Goal: Check status

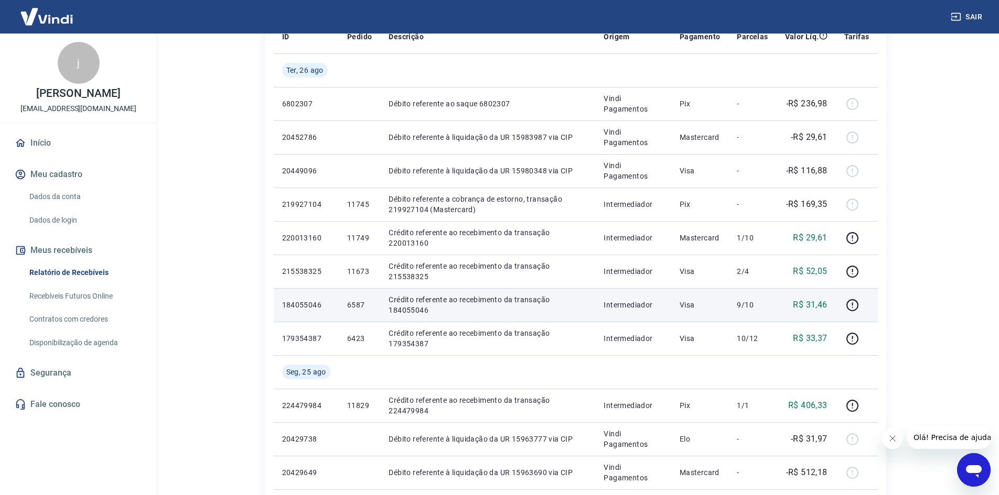
scroll to position [105, 0]
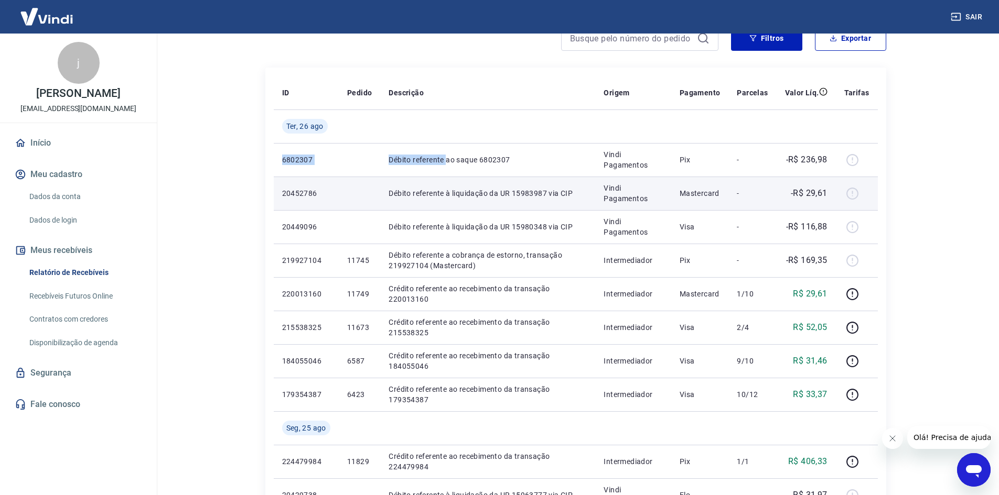
drag, startPoint x: 278, startPoint y: 159, endPoint x: 563, endPoint y: 185, distance: 285.8
click at [540, 183] on tbody "[DATE] 6802307 Débito referente ao saque 6802307 Vindi Pagamentos Pix - -R$ 236…" at bounding box center [576, 479] width 604 height 738
click at [764, 192] on p "-" at bounding box center [752, 193] width 31 height 10
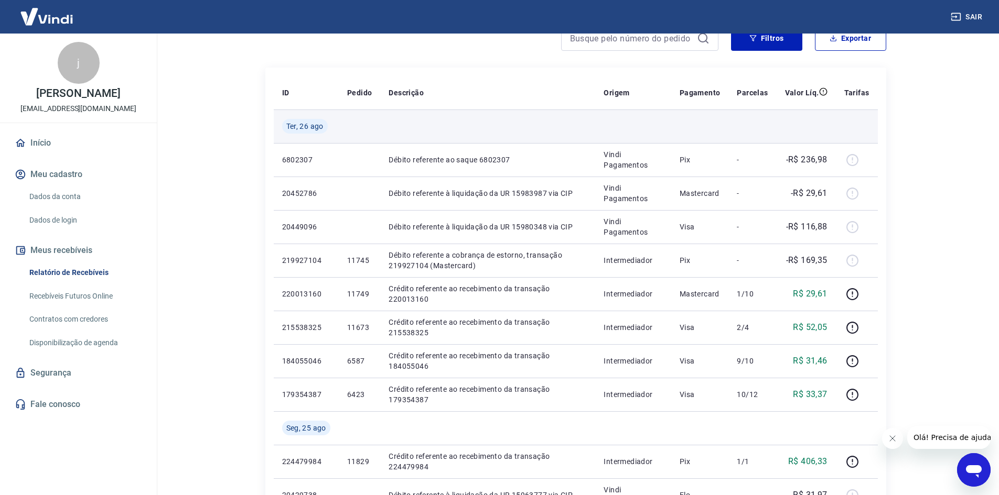
click at [360, 133] on td at bounding box center [359, 127] width 41 height 34
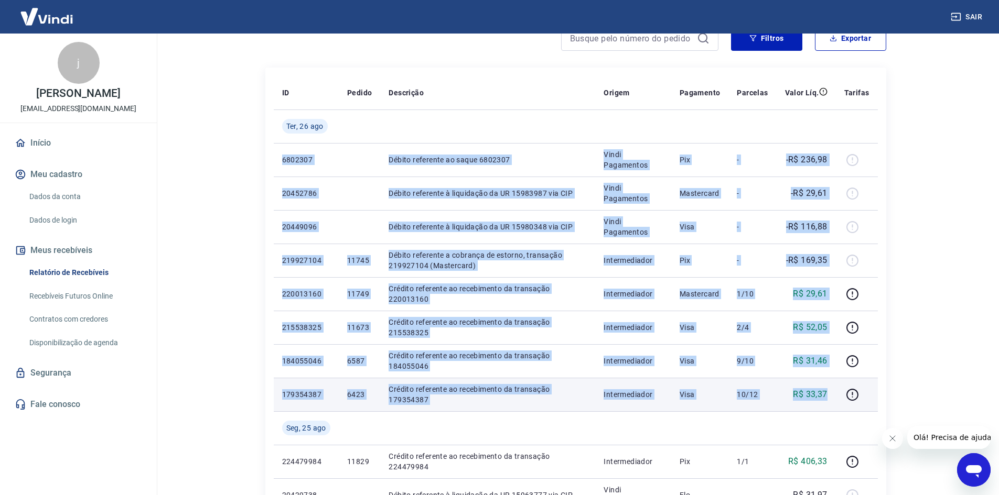
drag, startPoint x: 280, startPoint y: 159, endPoint x: 832, endPoint y: 391, distance: 598.9
click at [832, 391] on tbody "[DATE] 6802307 Débito referente ao saque 6802307 Vindi Pagamentos Pix - -R$ 236…" at bounding box center [576, 479] width 604 height 738
copy tbody "6802307 Débito referente ao saque 6802307 Vindi Pagamentos Pix - -R$ 236,98 204…"
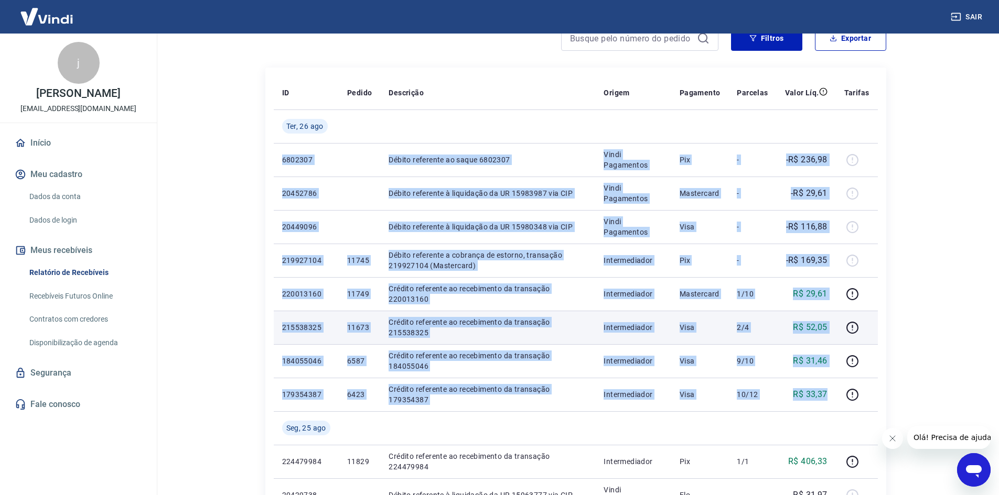
click at [537, 339] on td "Crédito referente ao recebimento da transação 215538325" at bounding box center [487, 328] width 215 height 34
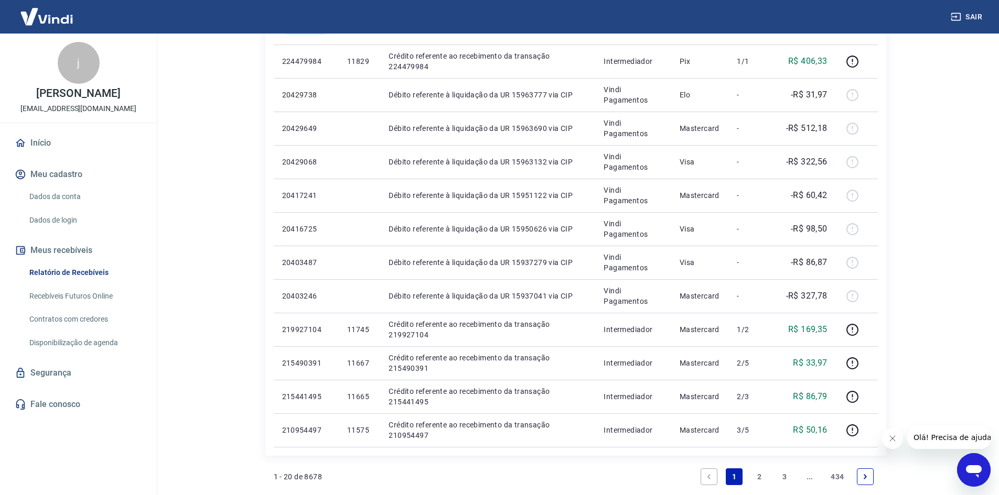
scroll to position [524, 0]
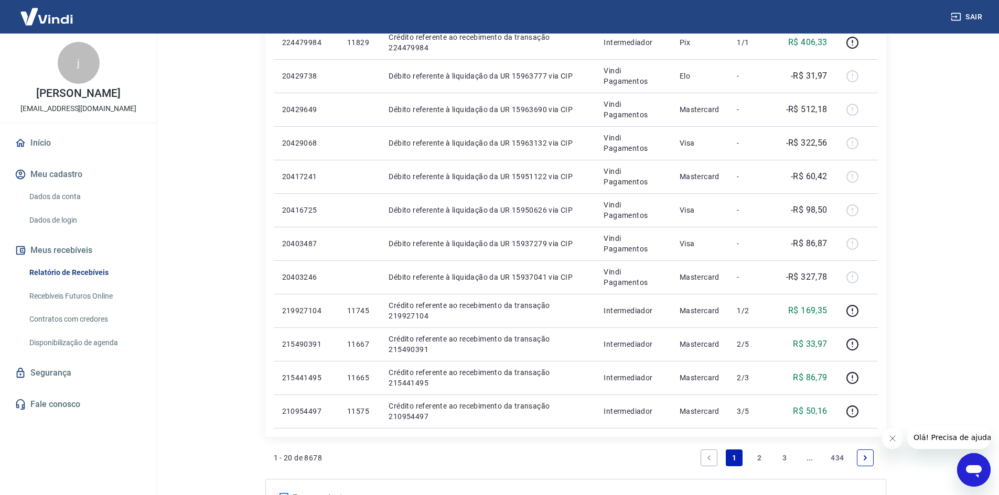
click at [761, 463] on link "2" at bounding box center [759, 458] width 17 height 17
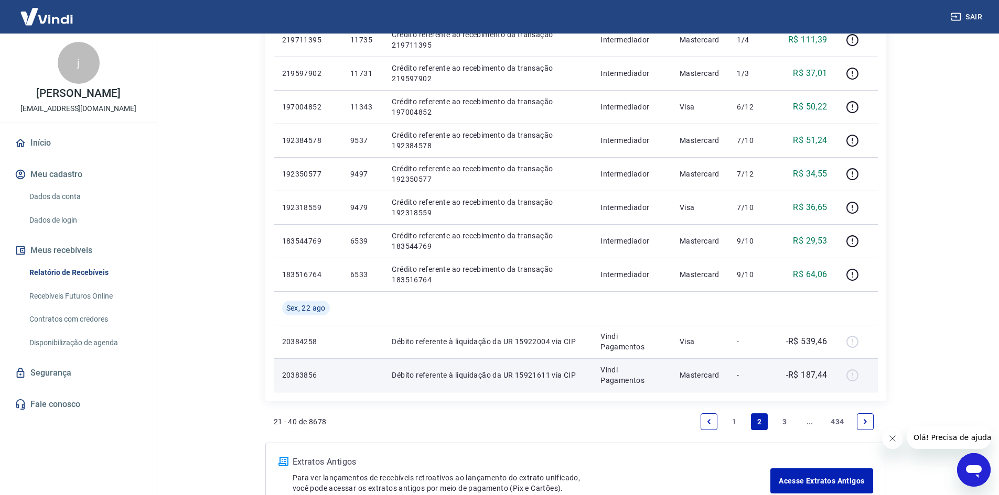
scroll to position [697, 0]
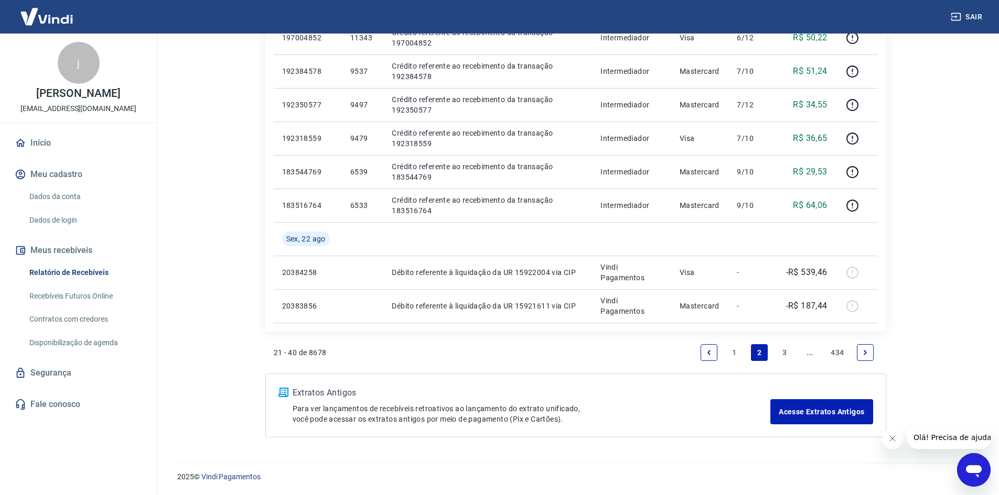
click at [709, 351] on icon "Previous page" at bounding box center [708, 352] width 7 height 7
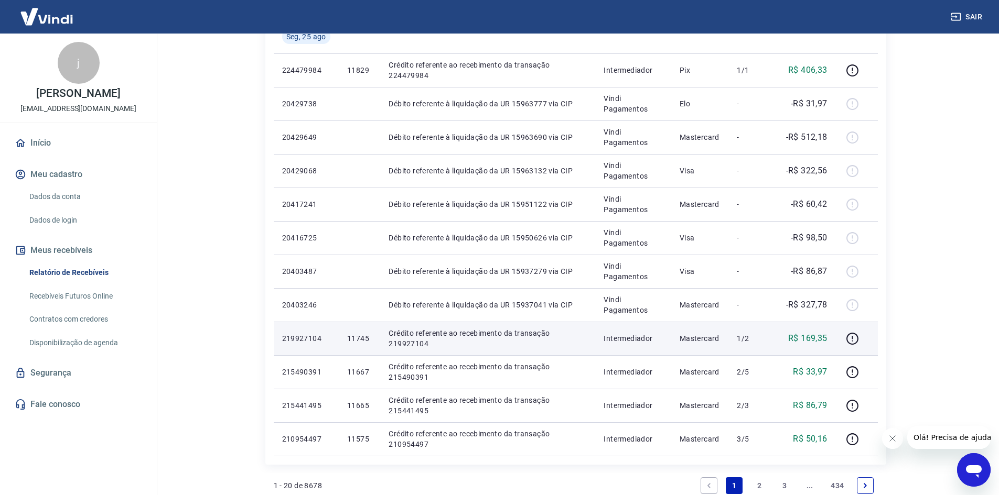
scroll to position [472, 0]
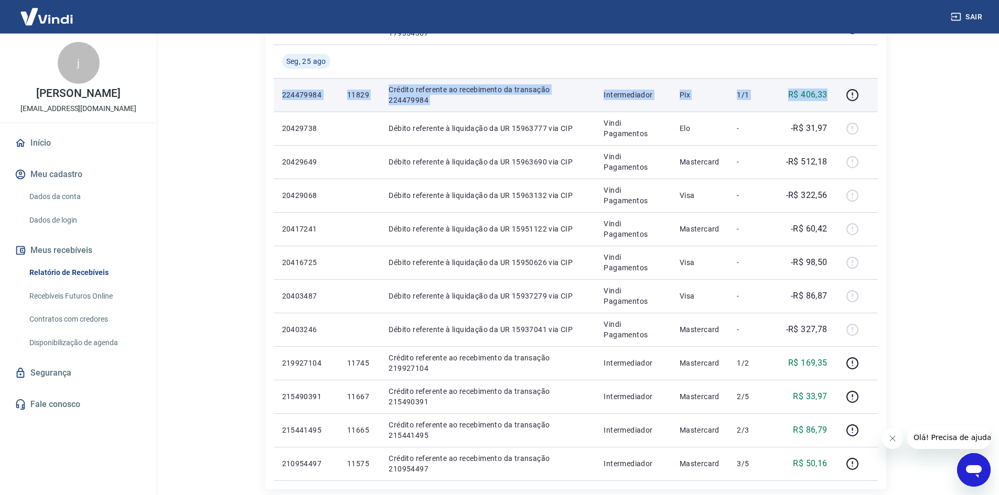
drag, startPoint x: 281, startPoint y: 94, endPoint x: 829, endPoint y: 96, distance: 547.8
click at [829, 96] on tr "224479984 11829 [PERSON_NAME] referente ao recebimento da transação 224479984 I…" at bounding box center [576, 95] width 604 height 34
copy tr "224479984 11829 [PERSON_NAME] referente ao recebimento da transação 224479984 I…"
click at [806, 108] on td "R$ 406,33" at bounding box center [805, 95] width 59 height 34
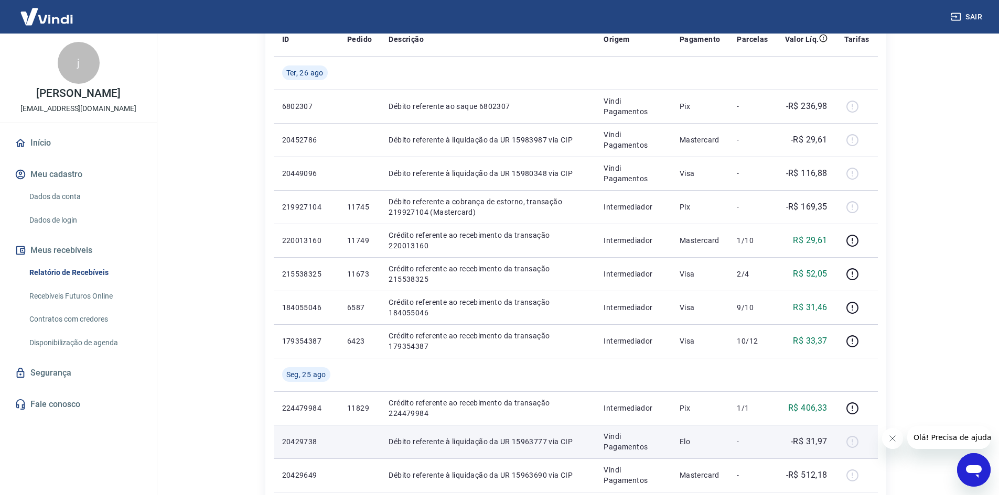
scroll to position [157, 0]
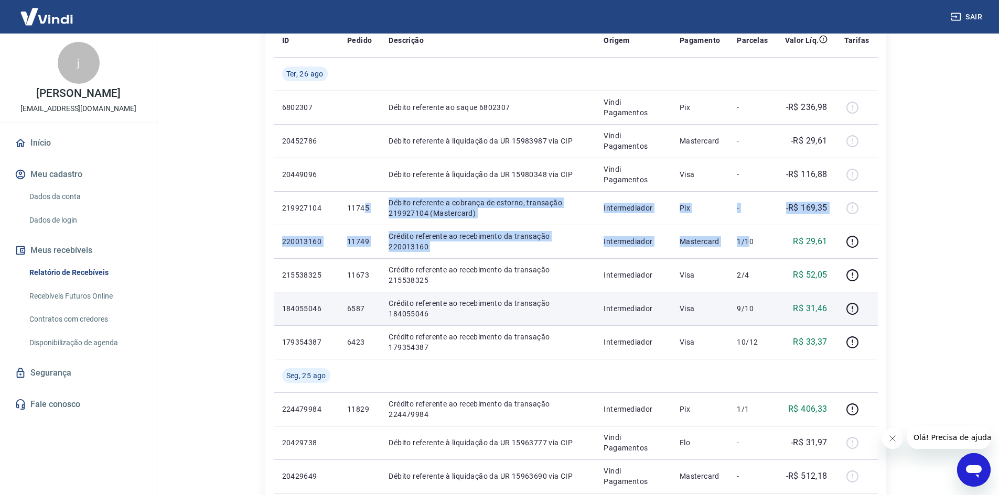
drag, startPoint x: 367, startPoint y: 211, endPoint x: 629, endPoint y: 299, distance: 275.5
click at [749, 253] on tbody "[DATE] 6802307 Débito referente ao saque 6802307 Vindi Pagamentos Pix - -R$ 236…" at bounding box center [576, 426] width 604 height 738
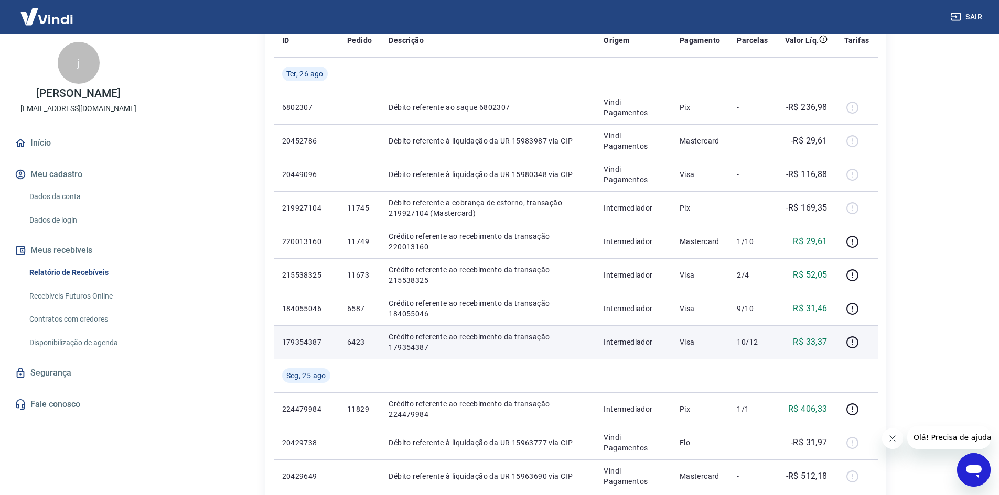
click at [544, 331] on td "Crédito referente ao recebimento da transação 179354387" at bounding box center [487, 343] width 215 height 34
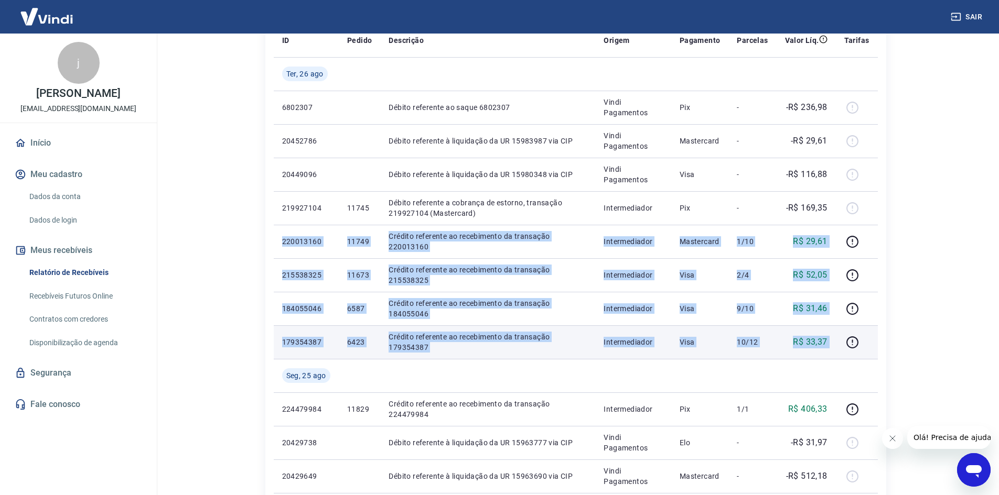
drag, startPoint x: 280, startPoint y: 239, endPoint x: 841, endPoint y: 339, distance: 569.8
click at [841, 339] on tbody "[DATE] 6802307 Débito referente ao saque 6802307 Vindi Pagamentos Pix - -R$ 236…" at bounding box center [576, 426] width 604 height 738
copy tbody "220013160 11749 Crédito referente ao recebimento da transação 220013160 Interme…"
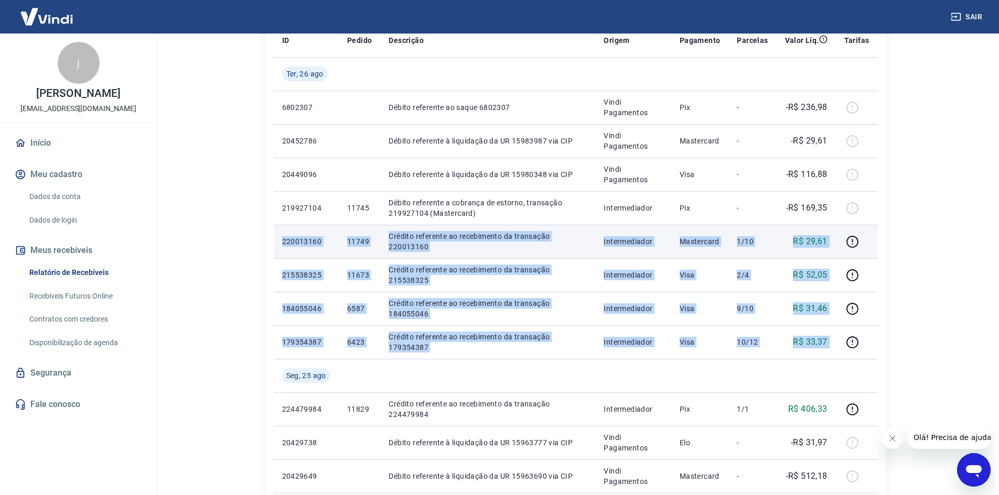
click at [832, 246] on td "R$ 29,61" at bounding box center [805, 242] width 59 height 34
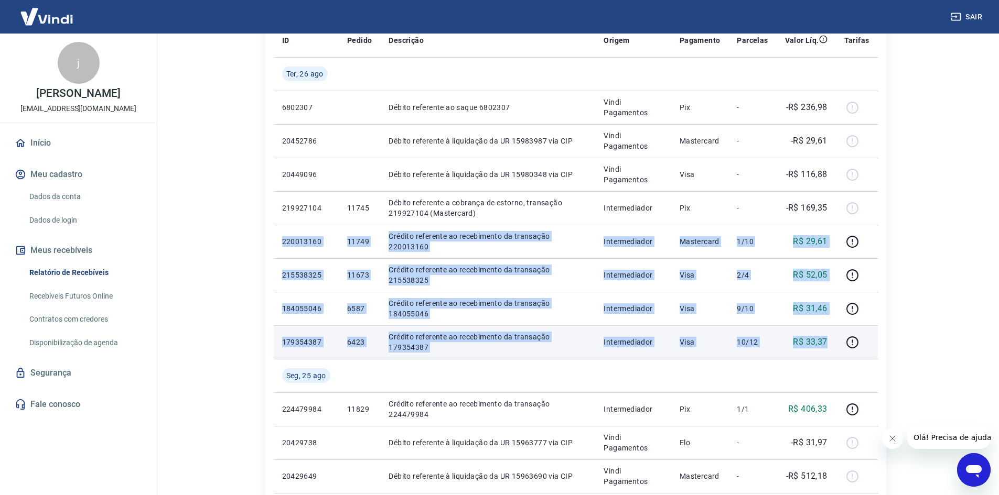
drag, startPoint x: 279, startPoint y: 239, endPoint x: 835, endPoint y: 338, distance: 564.4
click at [835, 338] on tbody "[DATE] 6802307 Débito referente ao saque 6802307 Vindi Pagamentos Pix - -R$ 236…" at bounding box center [576, 426] width 604 height 738
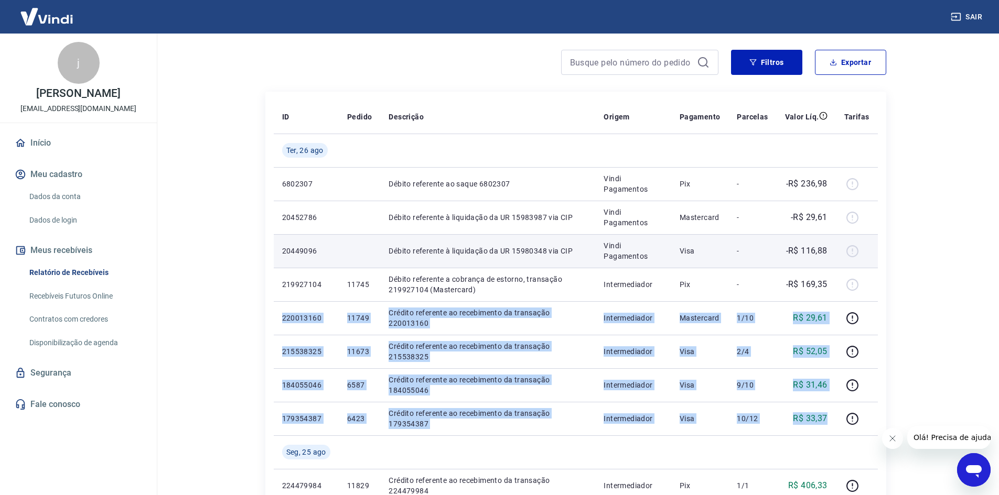
scroll to position [105, 0]
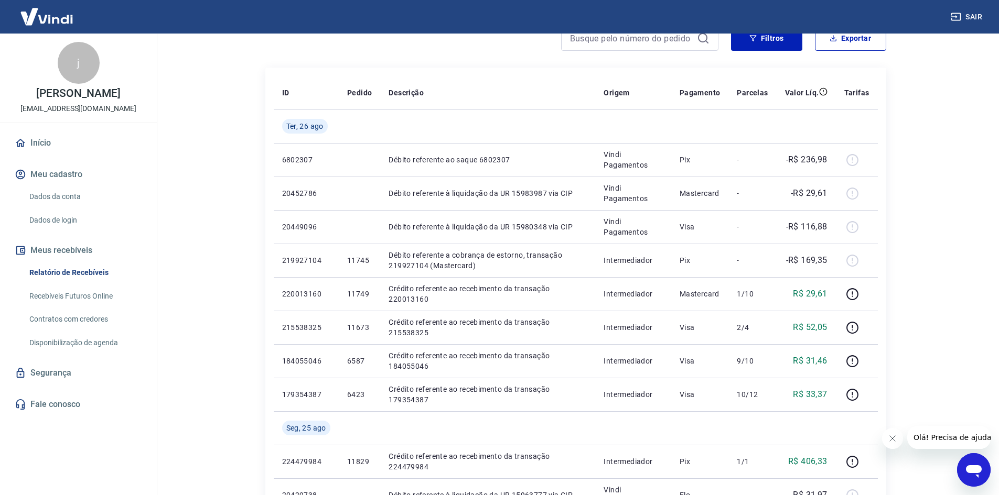
click at [985, 274] on main "Início / Meus Recebíveis / Relatório de Recebíveis Relatório de Recebíveis Saib…" at bounding box center [575, 160] width 847 height 462
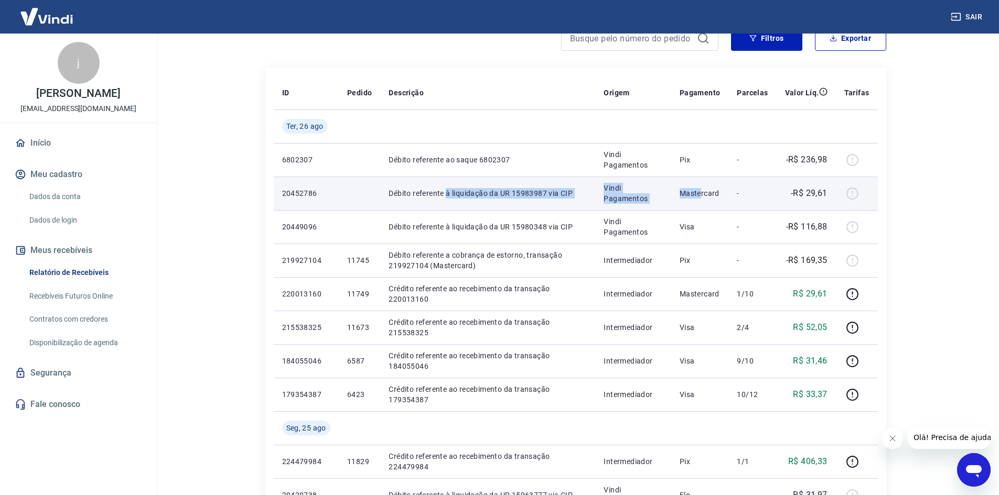
drag, startPoint x: 447, startPoint y: 193, endPoint x: 739, endPoint y: 197, distance: 292.0
click at [728, 198] on tr "20452786 Débito referente à liquidação da UR 15983987 via CIP Vindi Pagamentos …" at bounding box center [576, 194] width 604 height 34
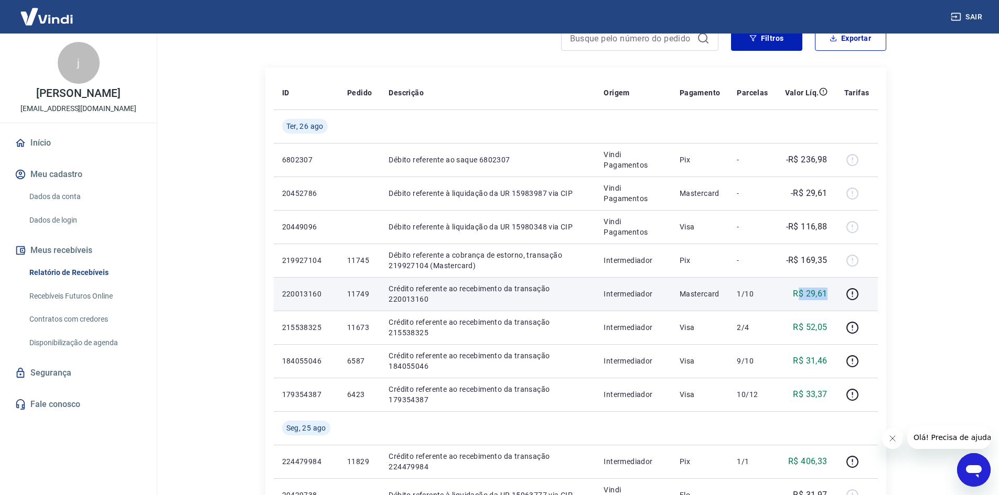
click at [828, 288] on td "R$ 29,61" at bounding box center [805, 294] width 59 height 34
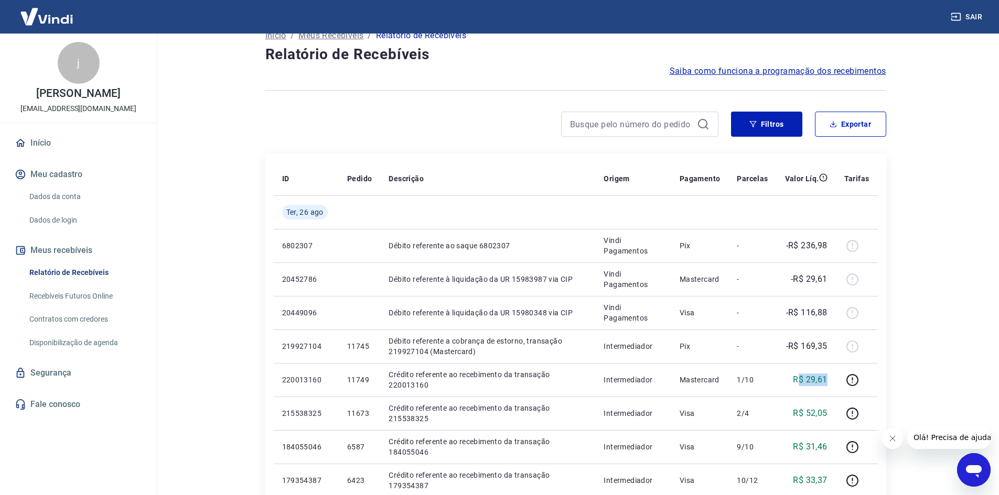
scroll to position [0, 0]
